Goal: Information Seeking & Learning: Learn about a topic

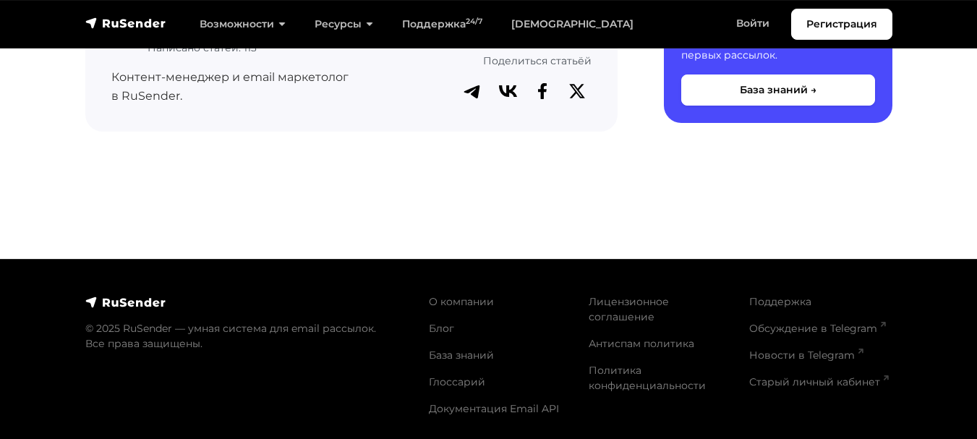
scroll to position [4917, 0]
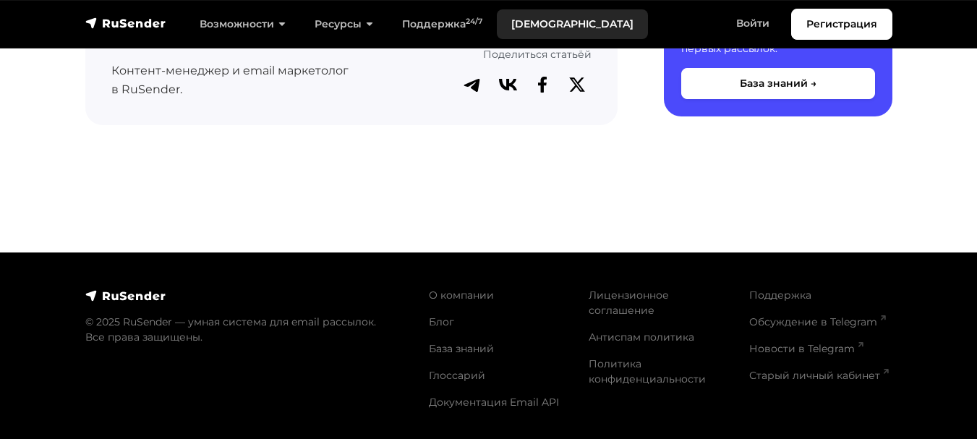
click at [530, 20] on link "[DEMOGRAPHIC_DATA]" at bounding box center [572, 24] width 151 height 30
